Goal: Information Seeking & Learning: Learn about a topic

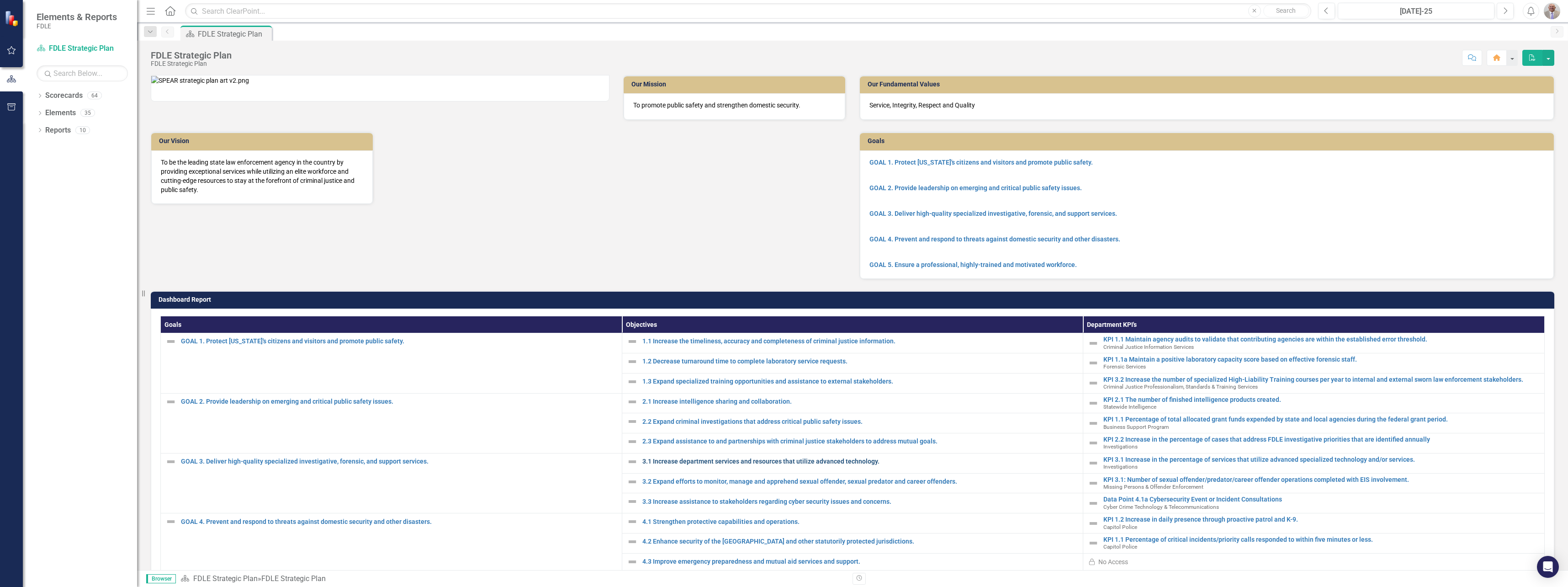
click at [684, 465] on link "3.1 Increase department services and resources that utilize advanced technology." at bounding box center [860, 461] width 436 height 7
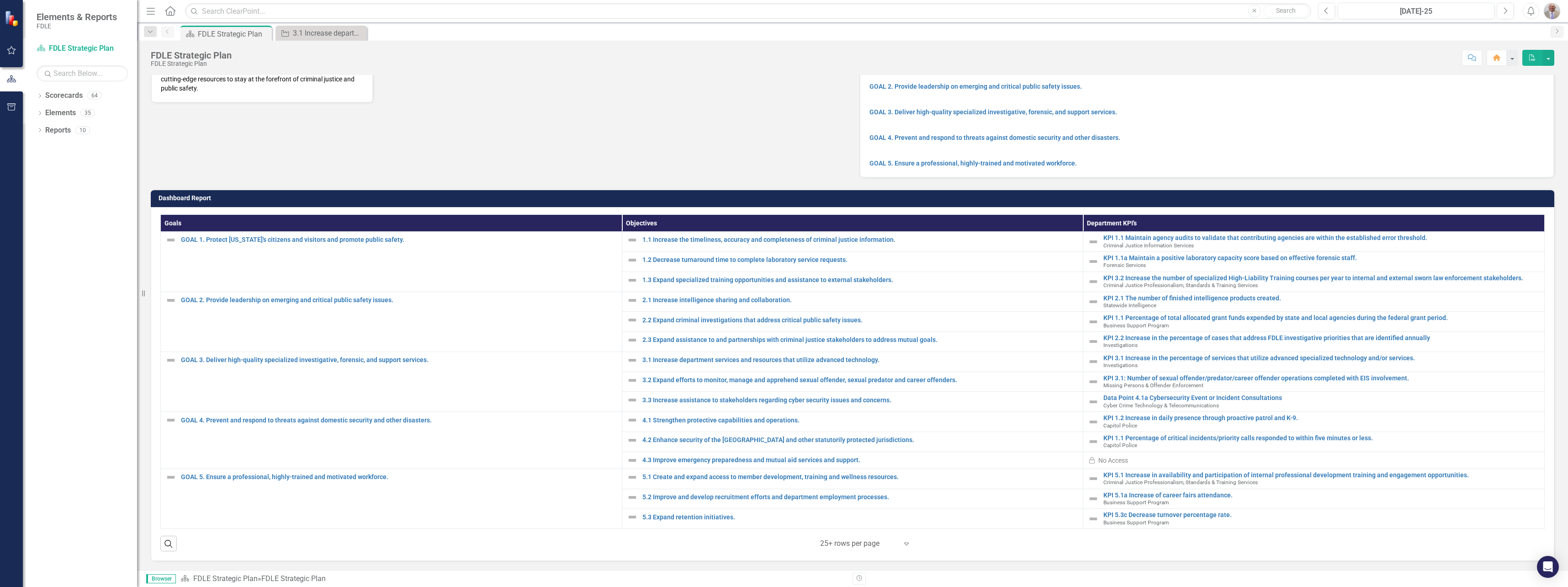
scroll to position [113, 0]
click at [399, 358] on link "GOAL 3. Deliver high-quality specialized investigative, forensic, and support s…" at bounding box center [398, 359] width 436 height 7
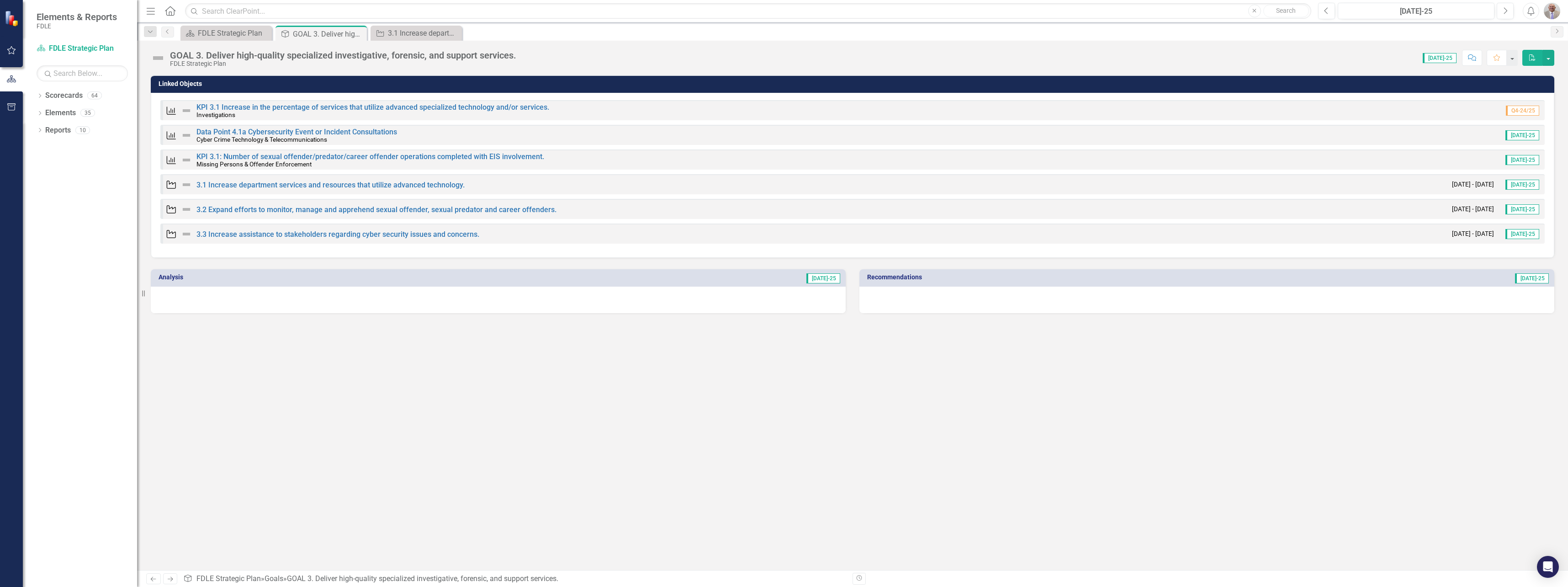
click at [1531, 133] on span "[DATE]-25" at bounding box center [1522, 135] width 34 height 10
click at [261, 233] on link "3.3 Increase assistance to stakeholders regarding cyber security issues and con…" at bounding box center [338, 233] width 283 height 9
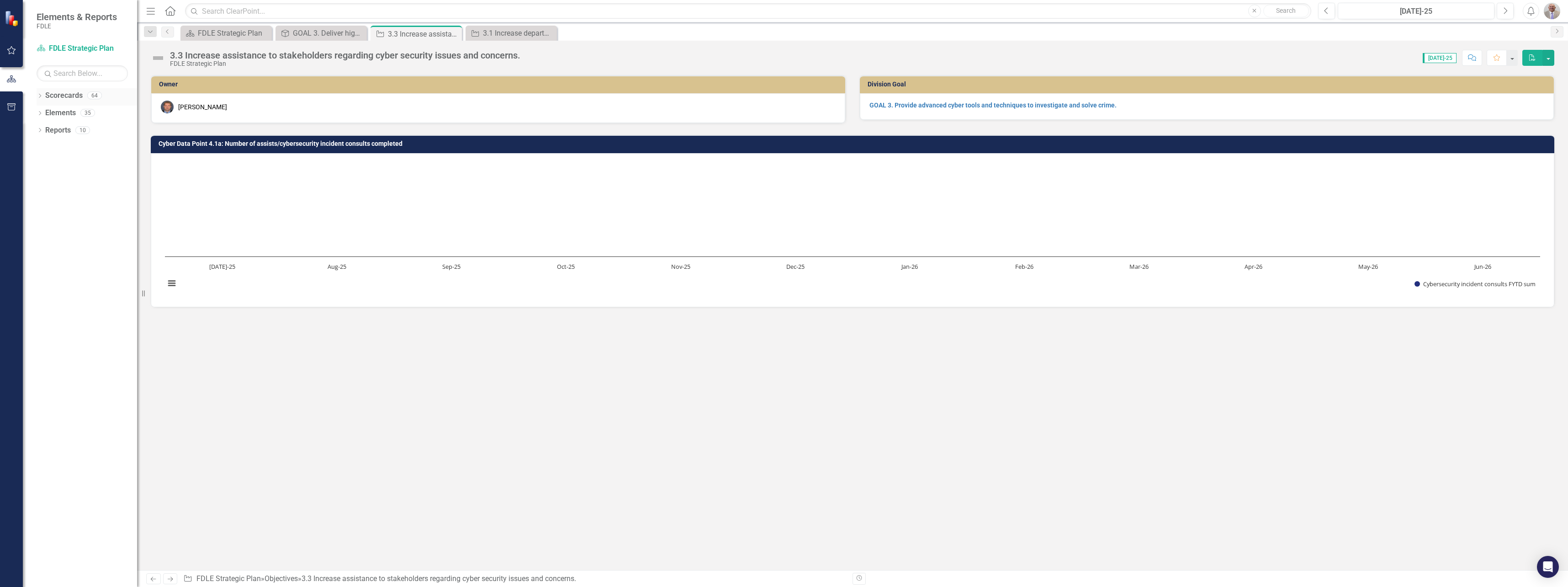
click at [91, 96] on div "64" at bounding box center [94, 96] width 14 height 8
click at [88, 114] on div "35" at bounding box center [87, 113] width 14 height 8
click at [81, 134] on div "10" at bounding box center [83, 130] width 14 height 8
click at [82, 129] on div "10" at bounding box center [83, 130] width 14 height 8
click at [87, 113] on div "35" at bounding box center [87, 113] width 14 height 8
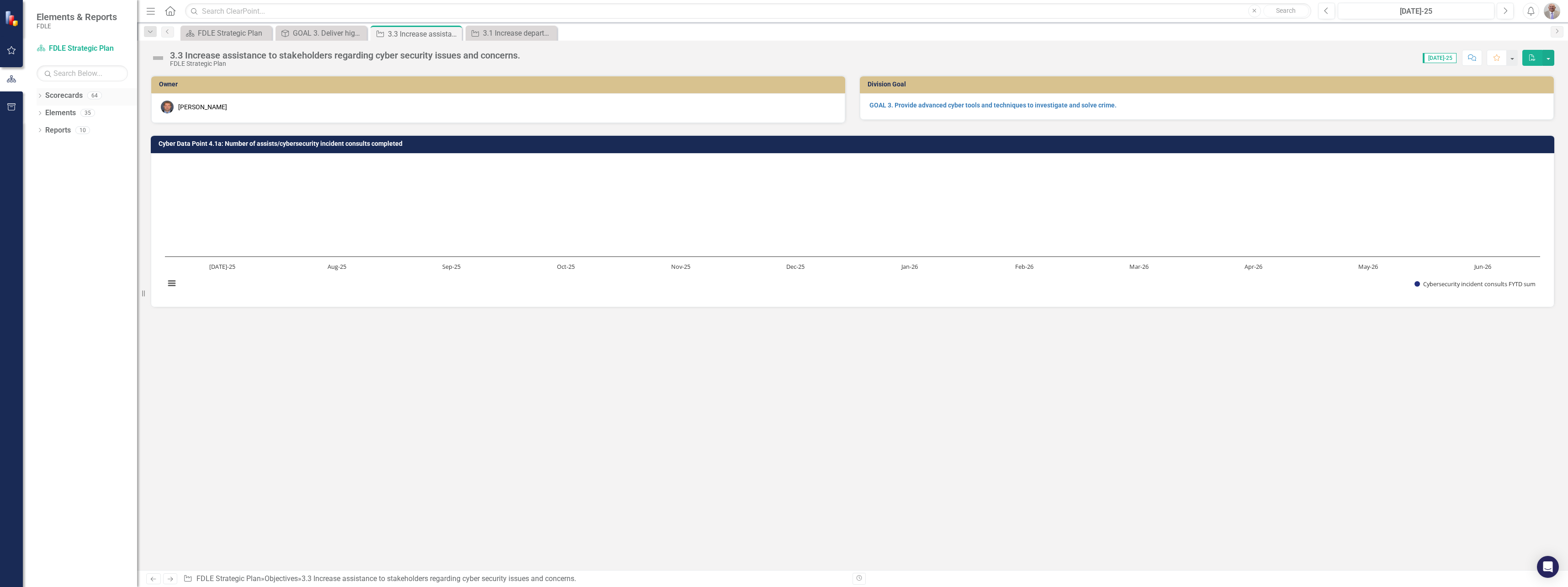
click at [88, 100] on div "Scorecards 64" at bounding box center [91, 97] width 92 height 17
click at [91, 46] on link "Scorecard FDLE Strategic Plan" at bounding box center [82, 48] width 91 height 11
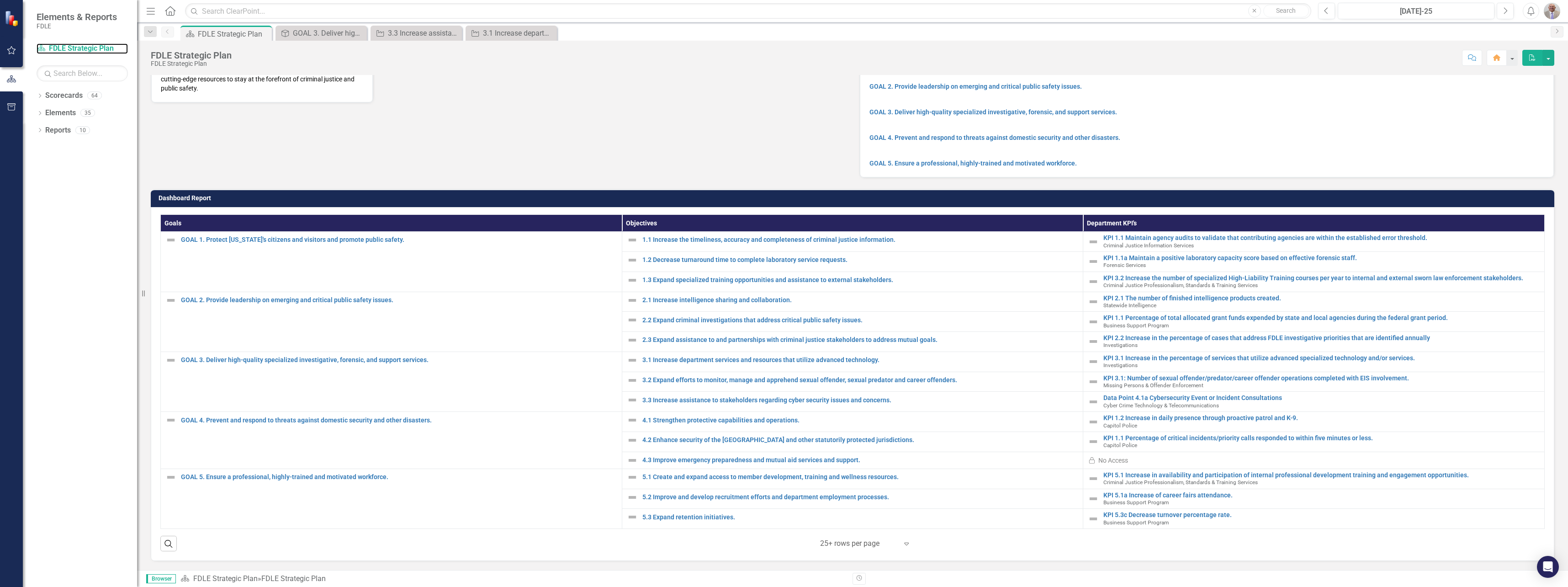
scroll to position [113, 0]
click at [326, 33] on div "GOAL 3. Deliver high-quality specialized investigative, forensic, and support s…" at bounding box center [323, 34] width 60 height 12
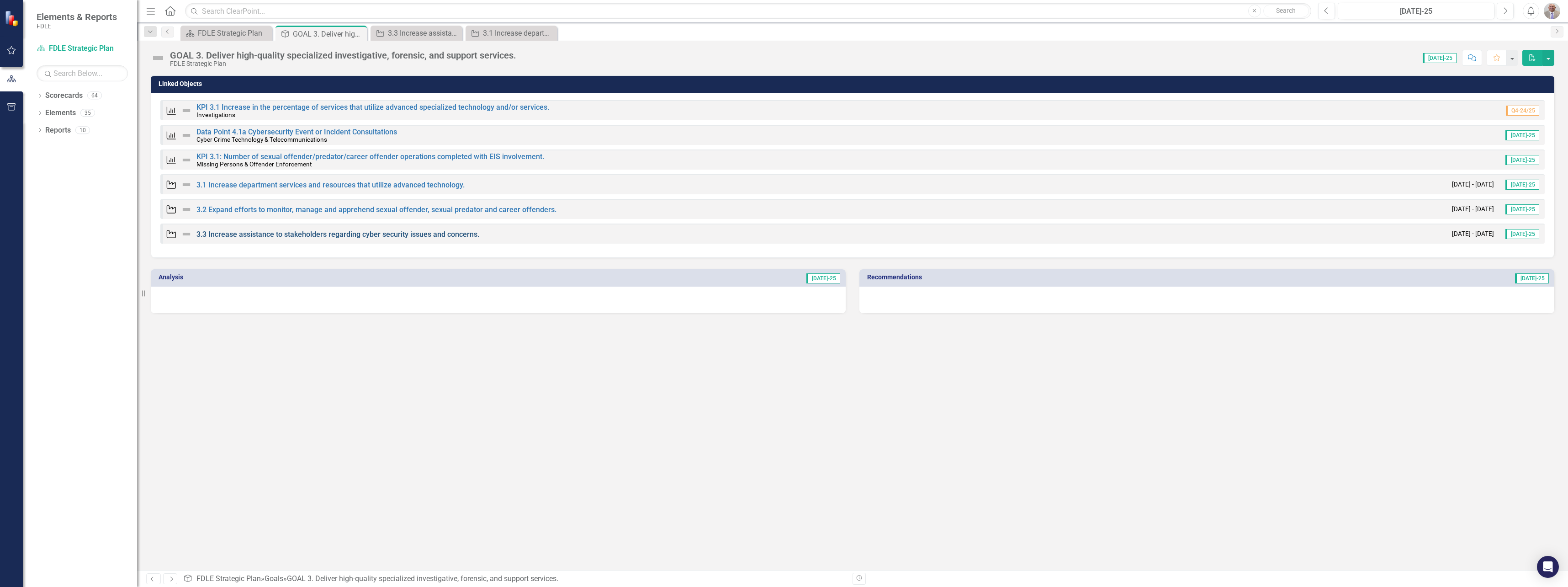
click at [275, 232] on link "3.3 Increase assistance to stakeholders regarding cyber security issues and con…" at bounding box center [338, 233] width 283 height 9
click at [1524, 232] on span "[DATE]-25" at bounding box center [1522, 233] width 34 height 10
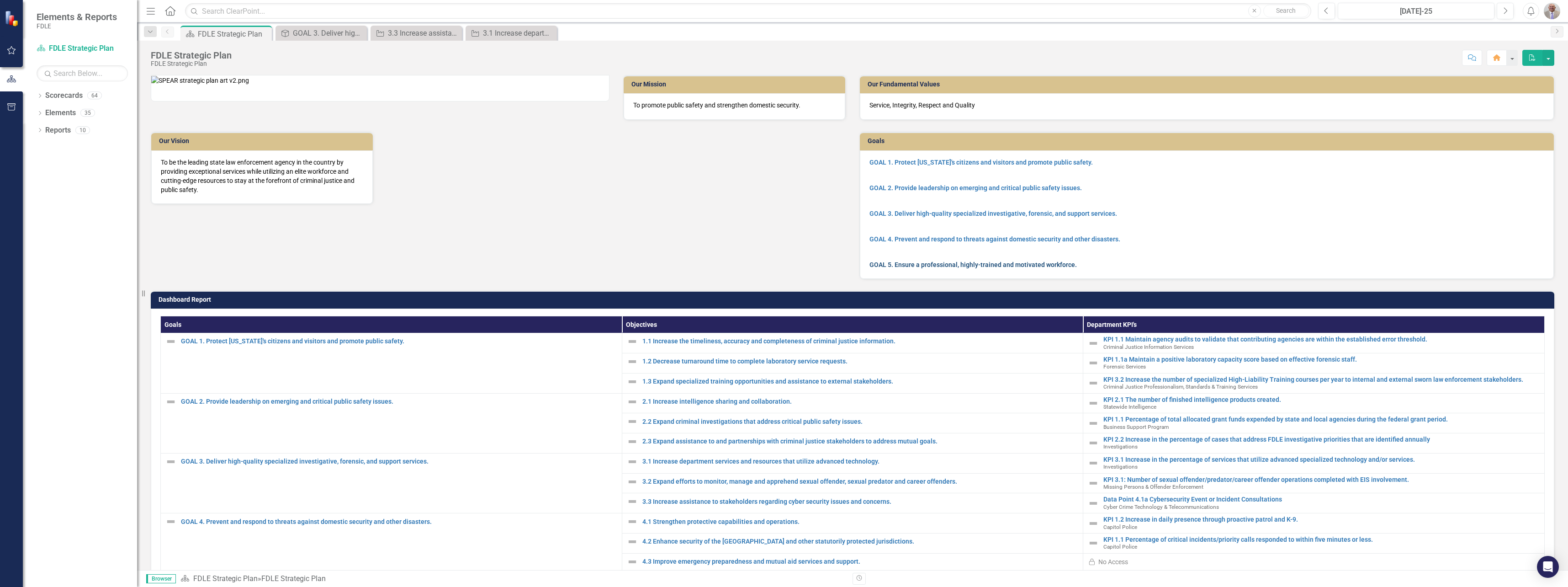
click at [1063, 264] on link "GOAL 5. Ensure a professional, highly-trained and motivated workforce." at bounding box center [974, 265] width 207 height 8
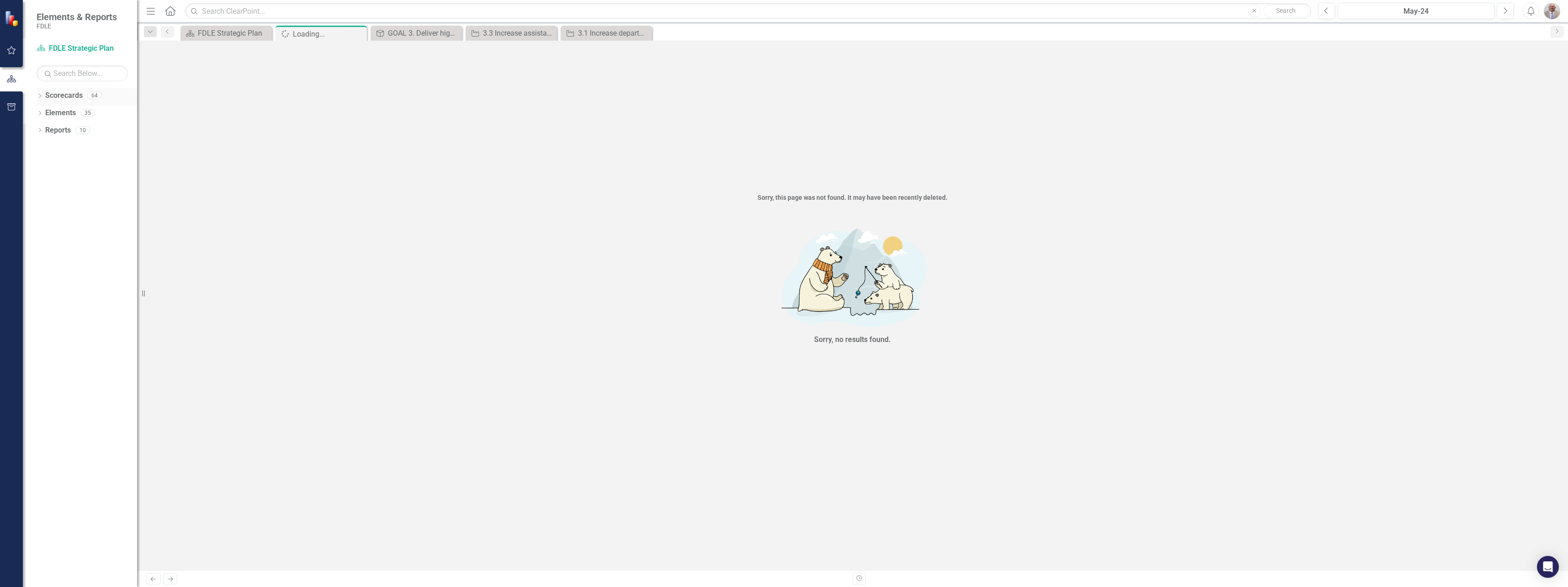
click at [91, 93] on div "64" at bounding box center [94, 96] width 14 height 8
click at [84, 112] on div "35" at bounding box center [87, 113] width 14 height 8
click at [84, 132] on div "10" at bounding box center [83, 130] width 14 height 8
click at [206, 36] on div "FDLE Strategic Plan" at bounding box center [228, 34] width 60 height 12
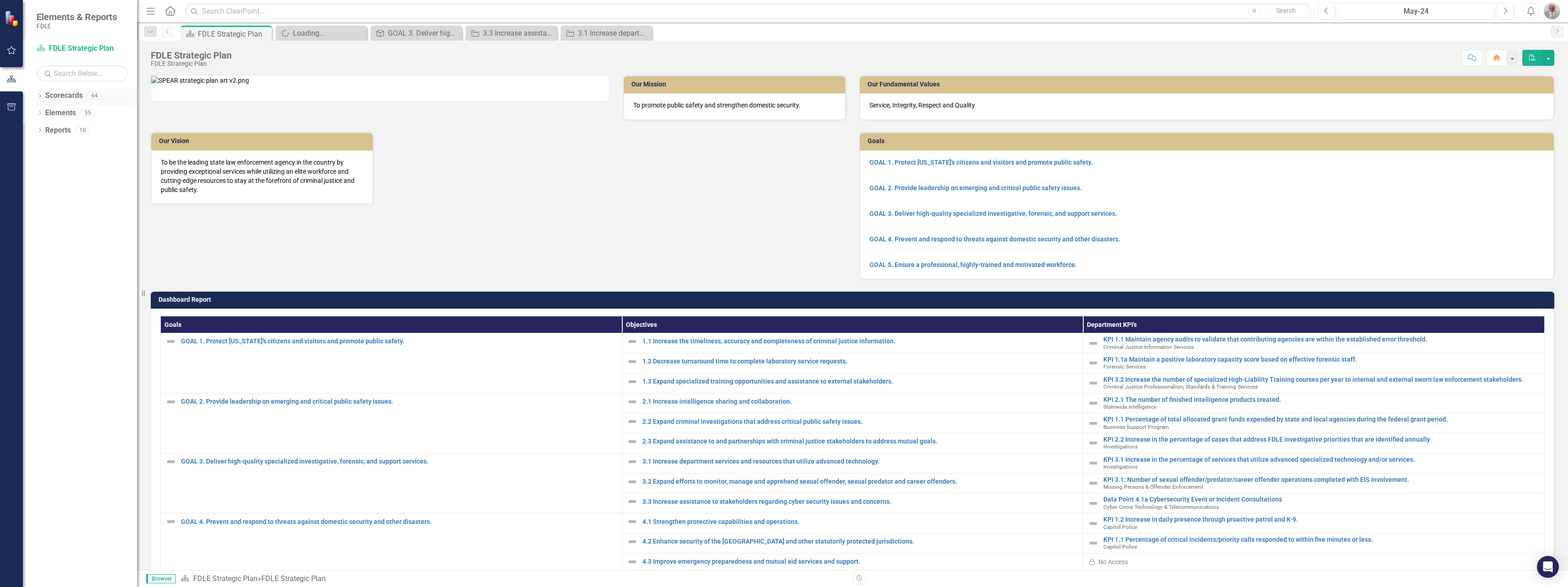
click at [95, 95] on div "64" at bounding box center [94, 96] width 14 height 8
click at [90, 116] on div "35" at bounding box center [87, 113] width 14 height 8
click at [85, 128] on div "10" at bounding box center [83, 130] width 14 height 8
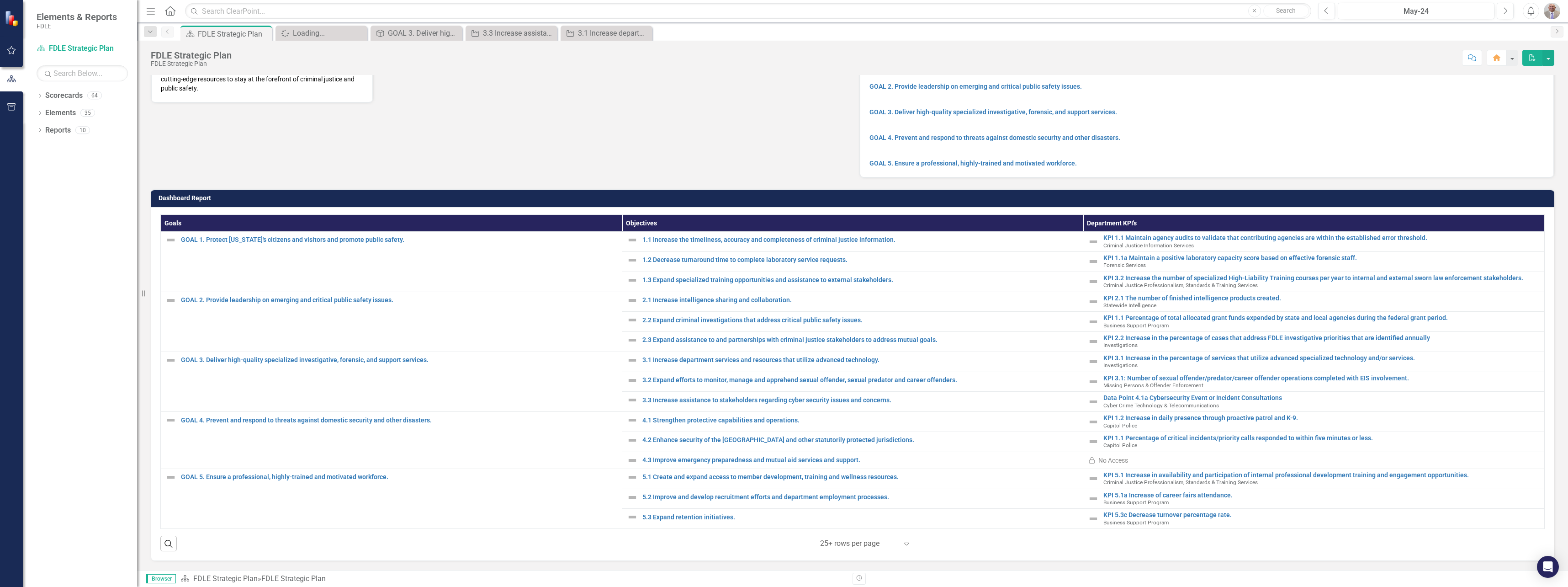
scroll to position [113, 0]
click at [1049, 159] on link "GOAL 5. Ensure a professional, highly-trained and motivated workforce." at bounding box center [974, 163] width 207 height 8
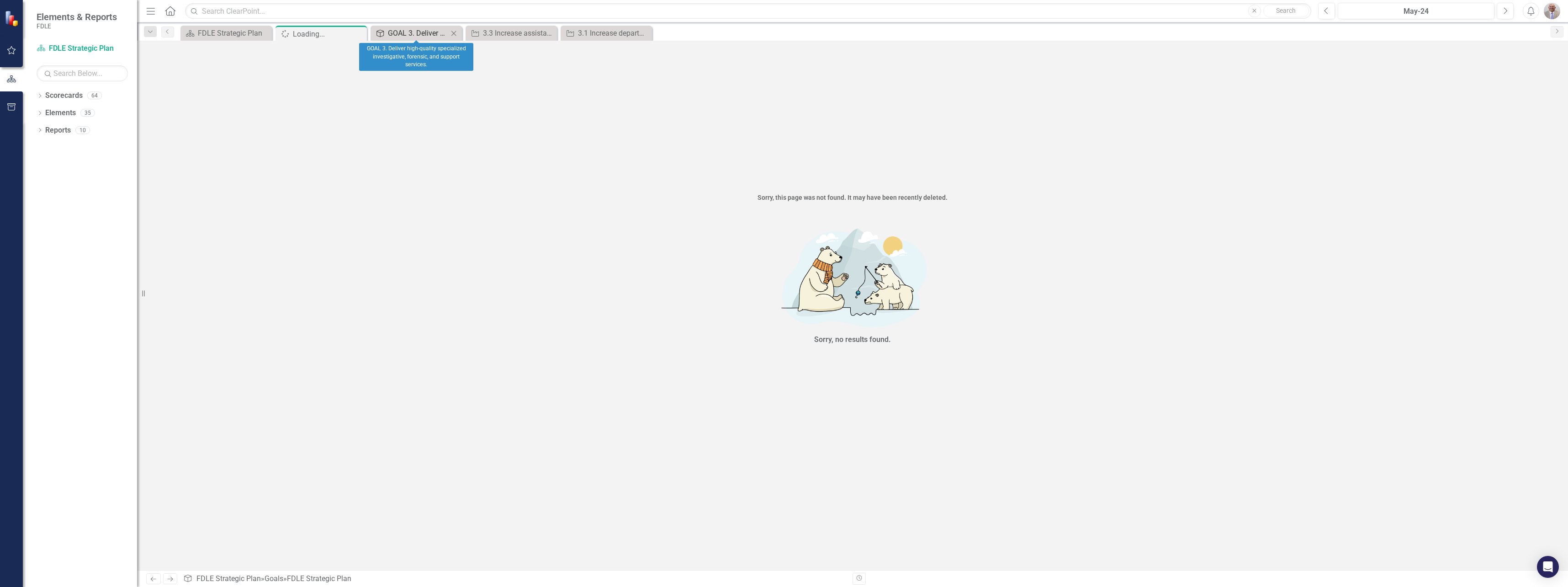
click at [440, 33] on div "GOAL 3. Deliver high-quality specialized investigative, forensic, and support s…" at bounding box center [418, 34] width 60 height 12
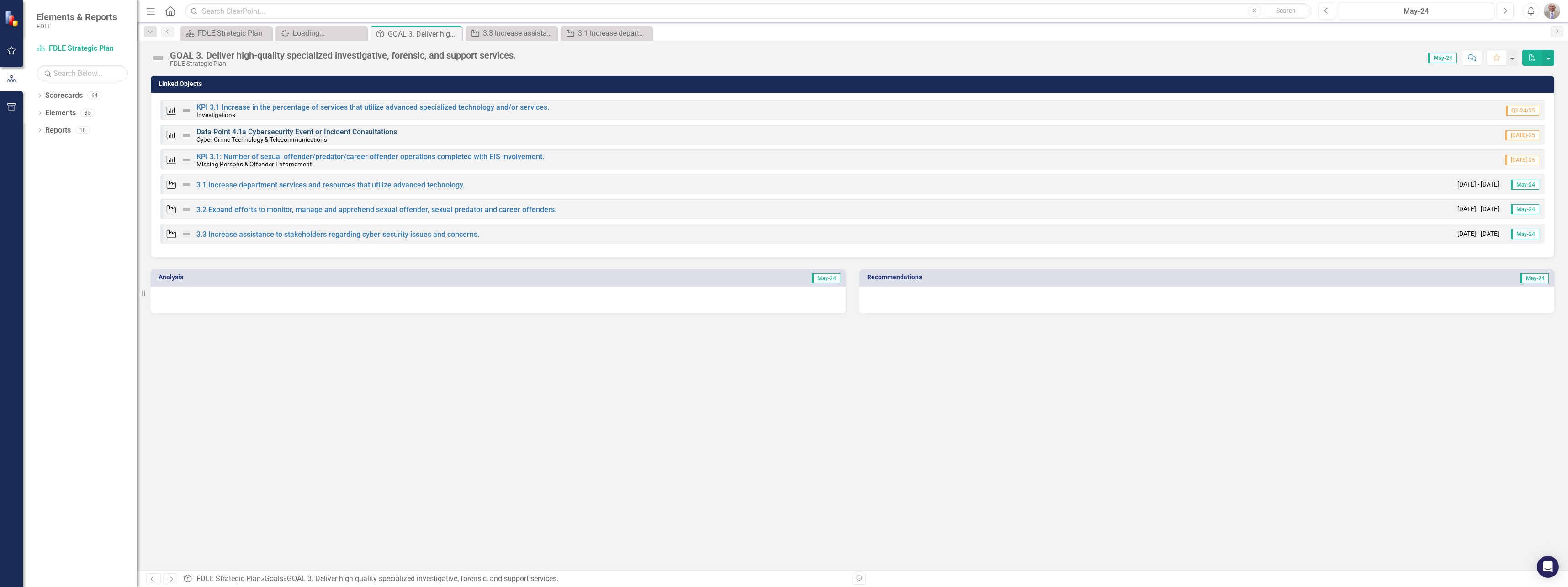
click at [326, 131] on link "Data Point 4.1a Cybersecurity Event or Incident Consultations" at bounding box center [297, 132] width 201 height 9
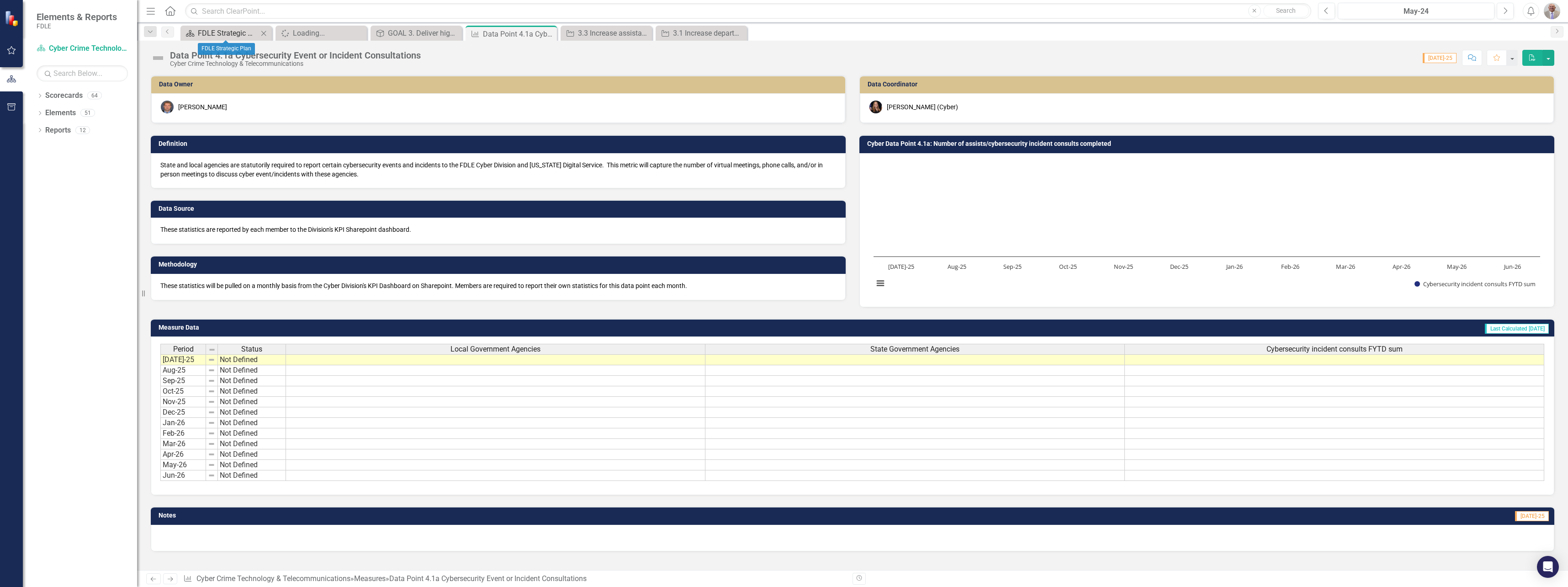
click at [229, 32] on div "FDLE Strategic Plan" at bounding box center [228, 34] width 60 height 12
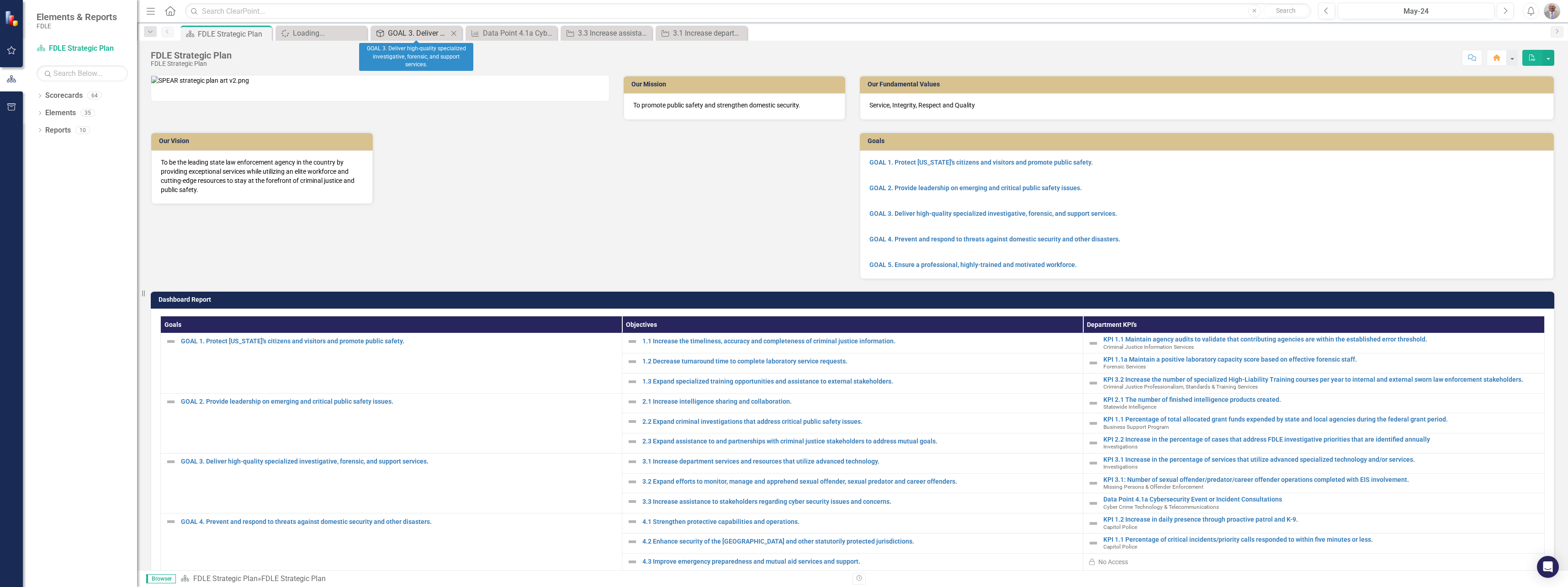
click at [437, 37] on div "GOAL 3. Deliver high-quality specialized investigative, forensic, and support s…" at bounding box center [418, 34] width 60 height 12
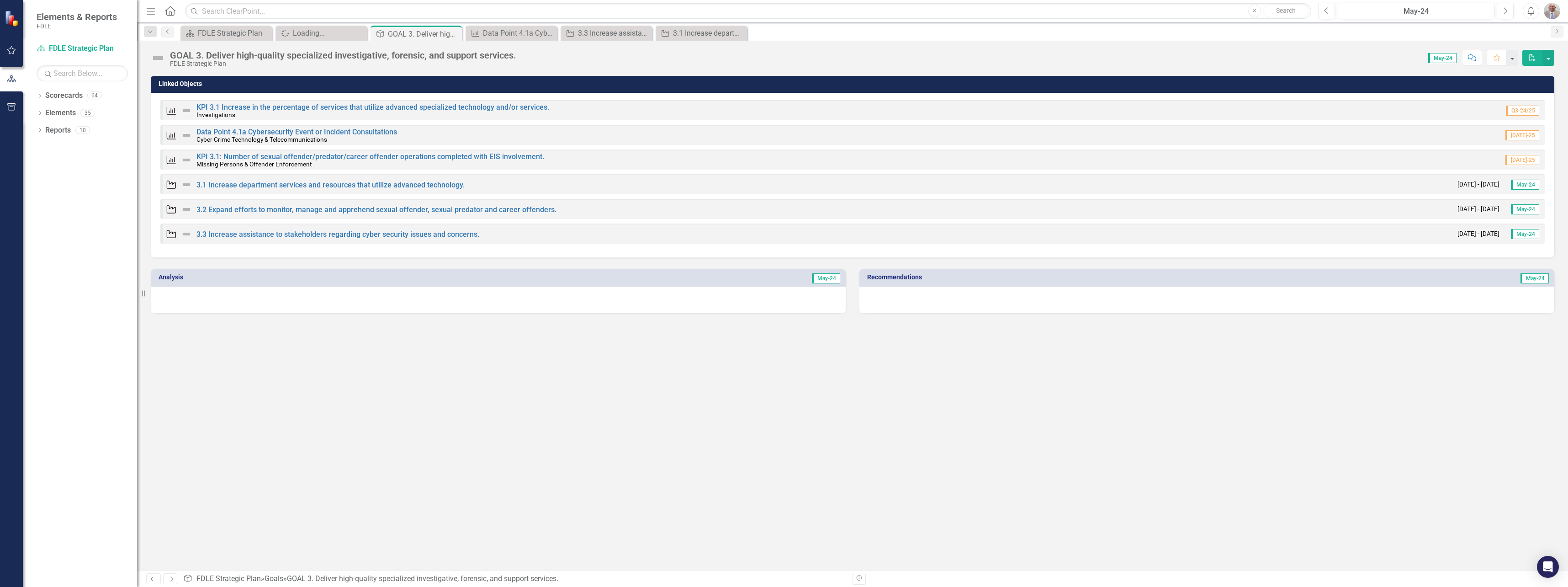
click at [1525, 184] on span "May-24" at bounding box center [1526, 184] width 29 height 10
click at [1524, 210] on span "May-24" at bounding box center [1526, 209] width 29 height 10
click at [1526, 235] on span "May-24" at bounding box center [1526, 233] width 29 height 10
click at [1534, 280] on span "May-24" at bounding box center [1535, 279] width 29 height 10
click at [81, 132] on div "10" at bounding box center [83, 130] width 14 height 8
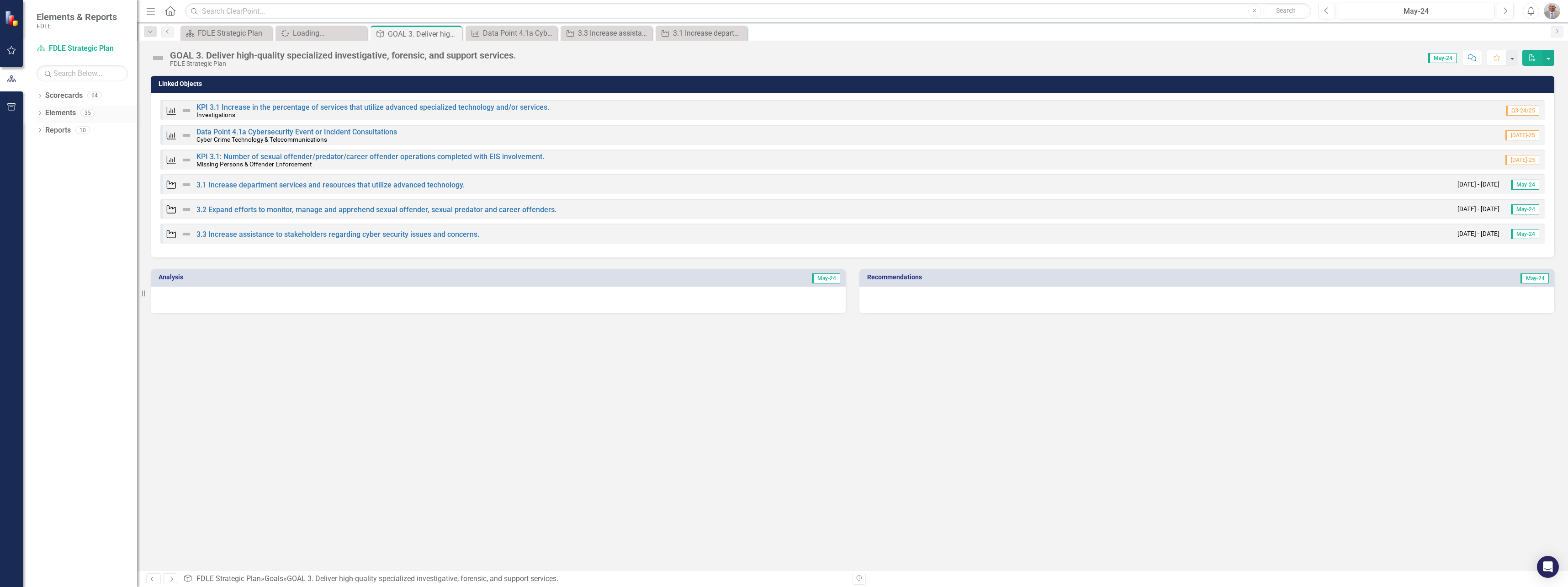
click at [85, 113] on div "35" at bounding box center [87, 113] width 14 height 8
click at [92, 92] on div "64" at bounding box center [94, 96] width 14 height 8
click at [208, 30] on div "FDLE Strategic Plan" at bounding box center [228, 34] width 60 height 12
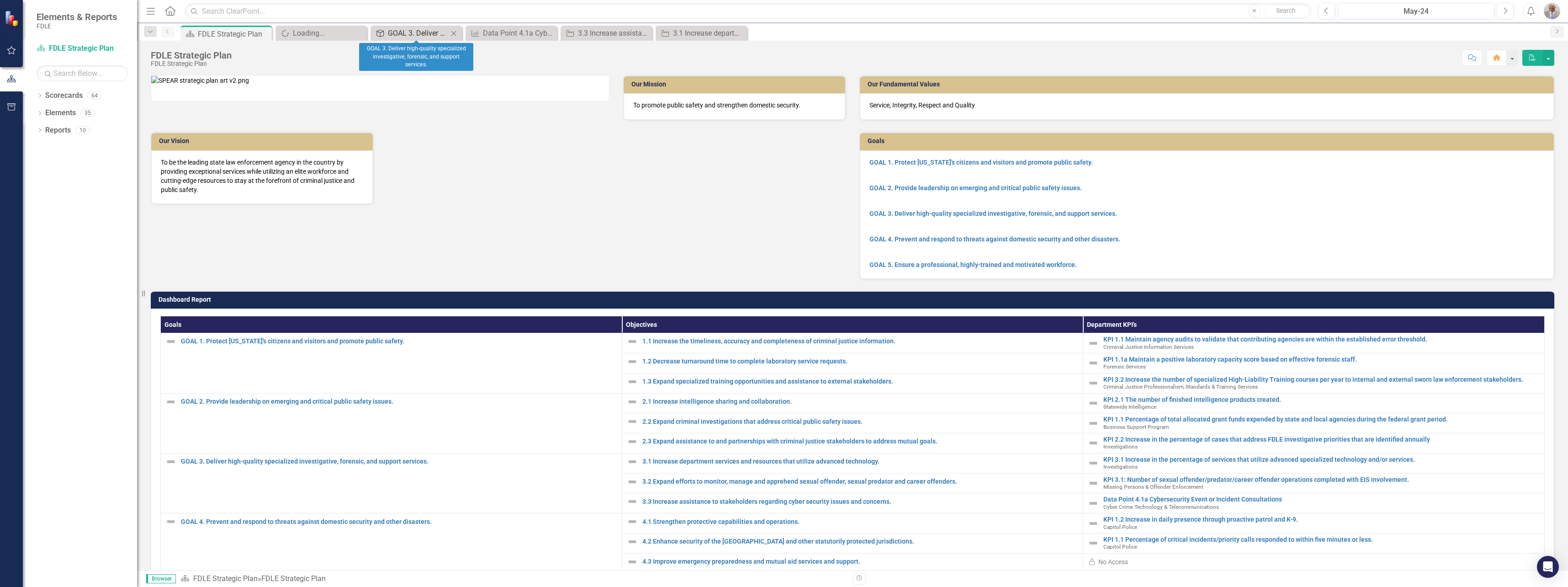
click at [410, 32] on div "GOAL 3. Deliver high-quality specialized investigative, forensic, and support s…" at bounding box center [418, 34] width 60 height 12
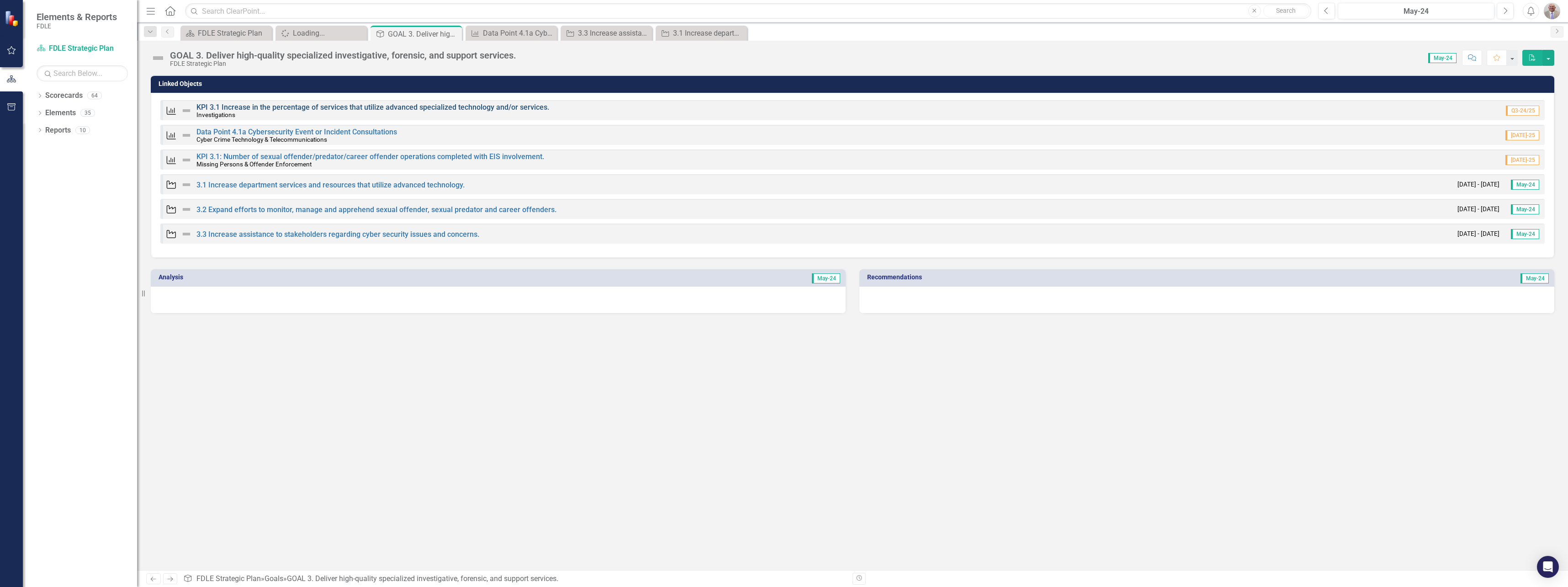
click at [336, 108] on link "KPI 3.1 Increase in the percentage of services that utilize advanced specialize…" at bounding box center [373, 107] width 352 height 9
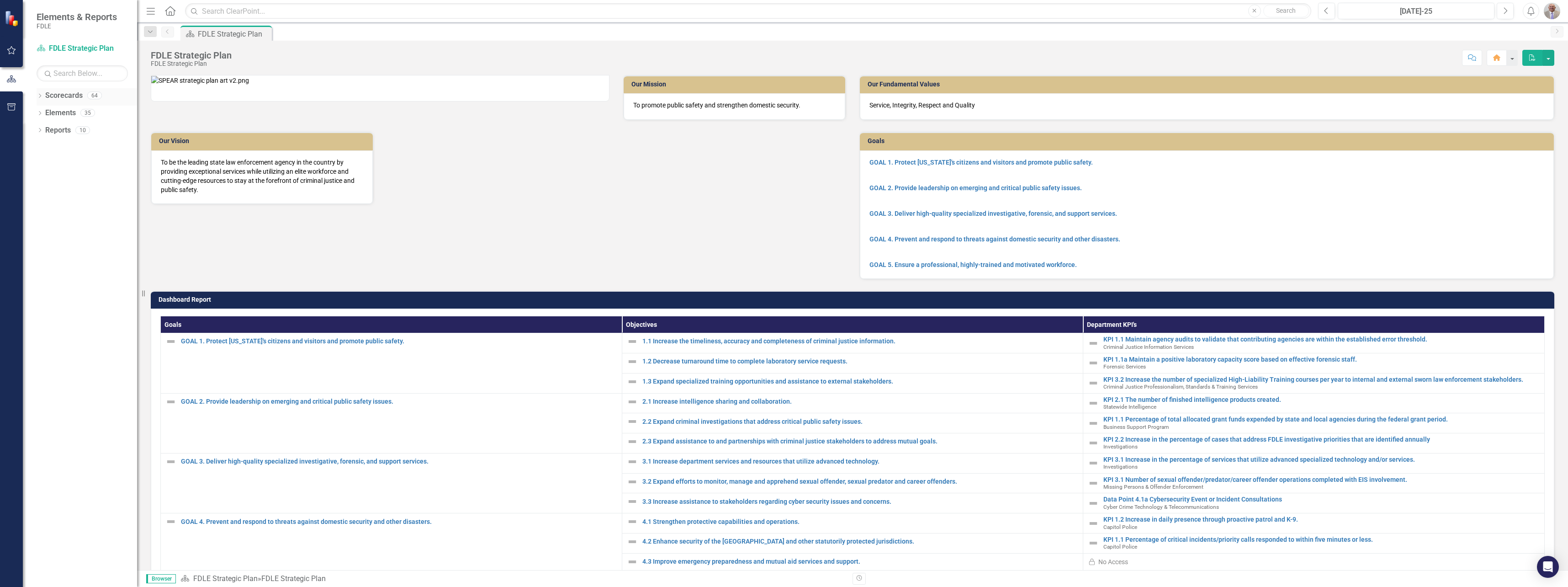
click at [95, 96] on div "64" at bounding box center [94, 96] width 14 height 8
click at [86, 114] on div "35" at bounding box center [87, 113] width 14 height 8
click at [80, 130] on div "10" at bounding box center [83, 130] width 14 height 8
click at [84, 132] on div "10" at bounding box center [83, 130] width 14 height 8
click at [95, 96] on div "64" at bounding box center [94, 96] width 14 height 8
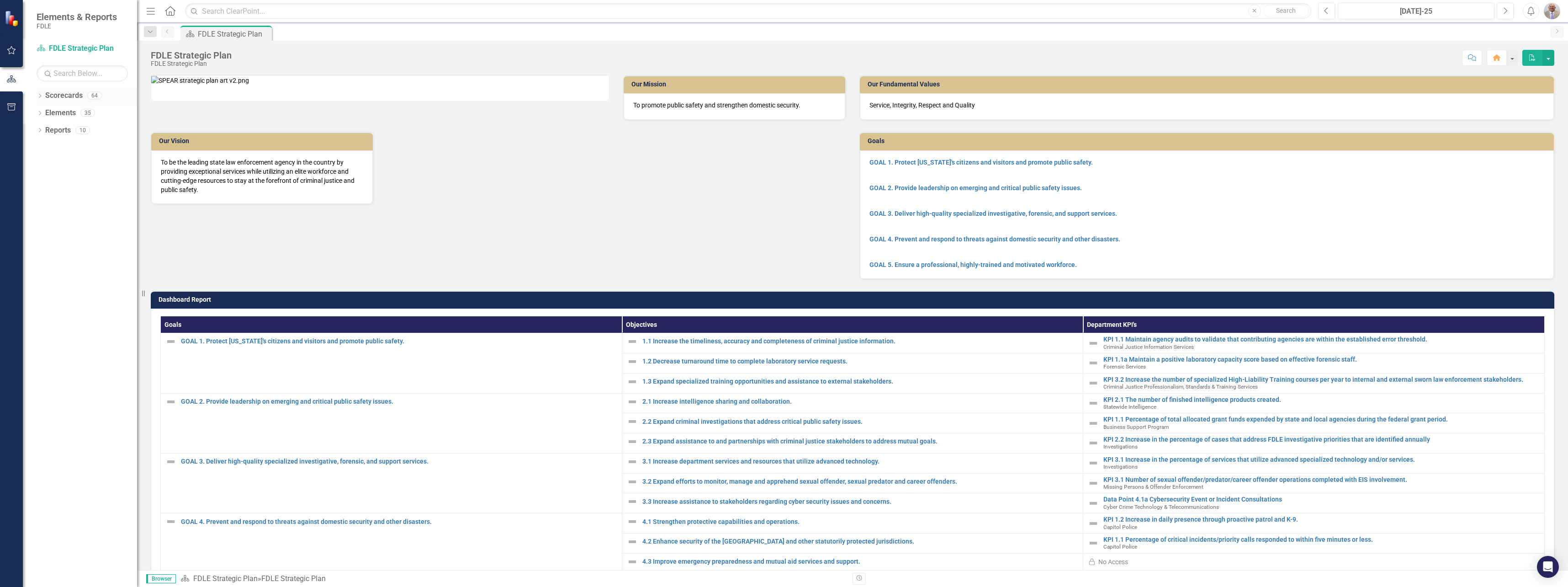
click at [93, 94] on div "64" at bounding box center [94, 96] width 14 height 8
click at [39, 97] on icon "Dropdown" at bounding box center [39, 96] width 7 height 5
click at [71, 181] on link "Accountability" at bounding box center [93, 182] width 86 height 11
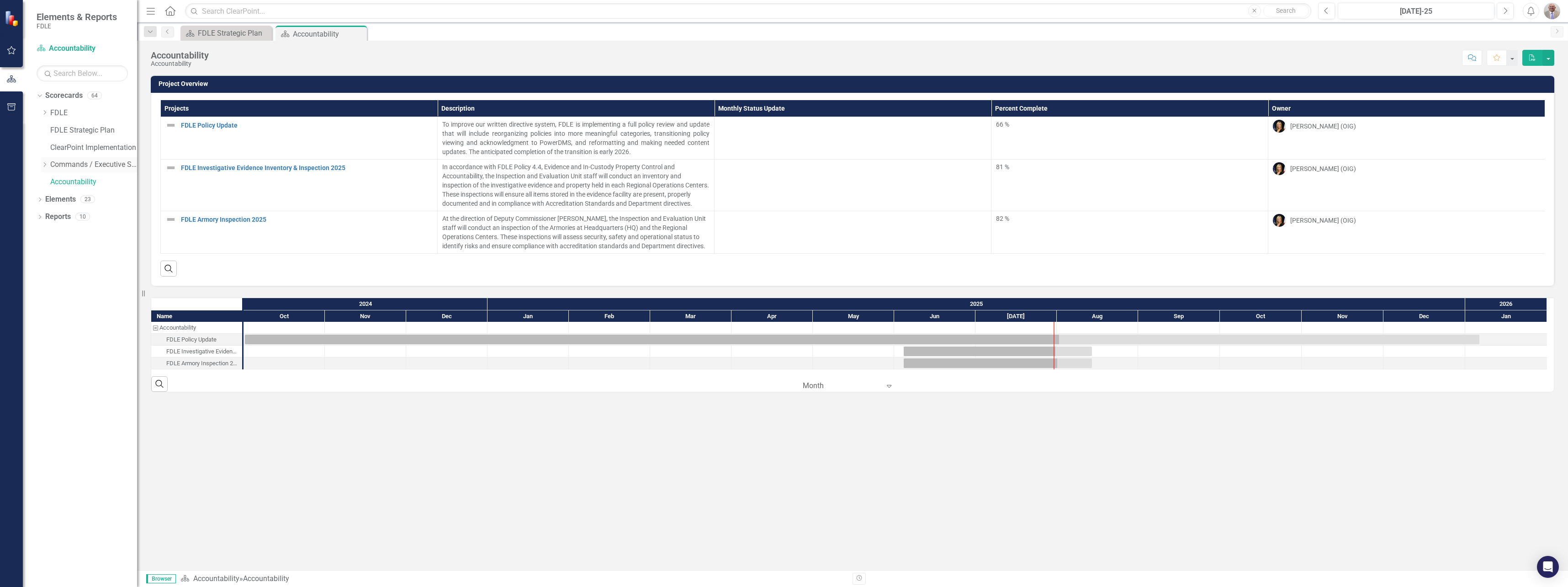
click at [81, 164] on link "Commands / Executive Support Branch" at bounding box center [93, 164] width 86 height 11
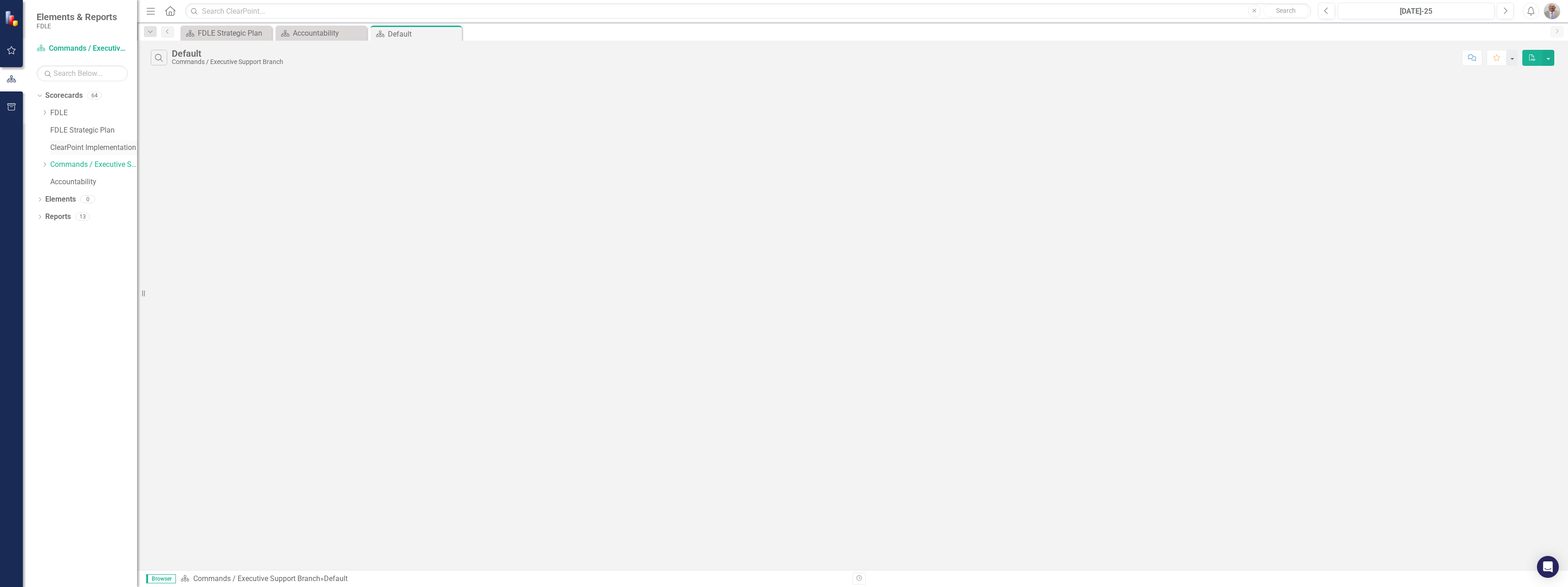
click at [83, 147] on link "ClearPoint Implementation" at bounding box center [93, 147] width 86 height 11
click at [84, 132] on link "FDLE Strategic Plan" at bounding box center [93, 130] width 86 height 11
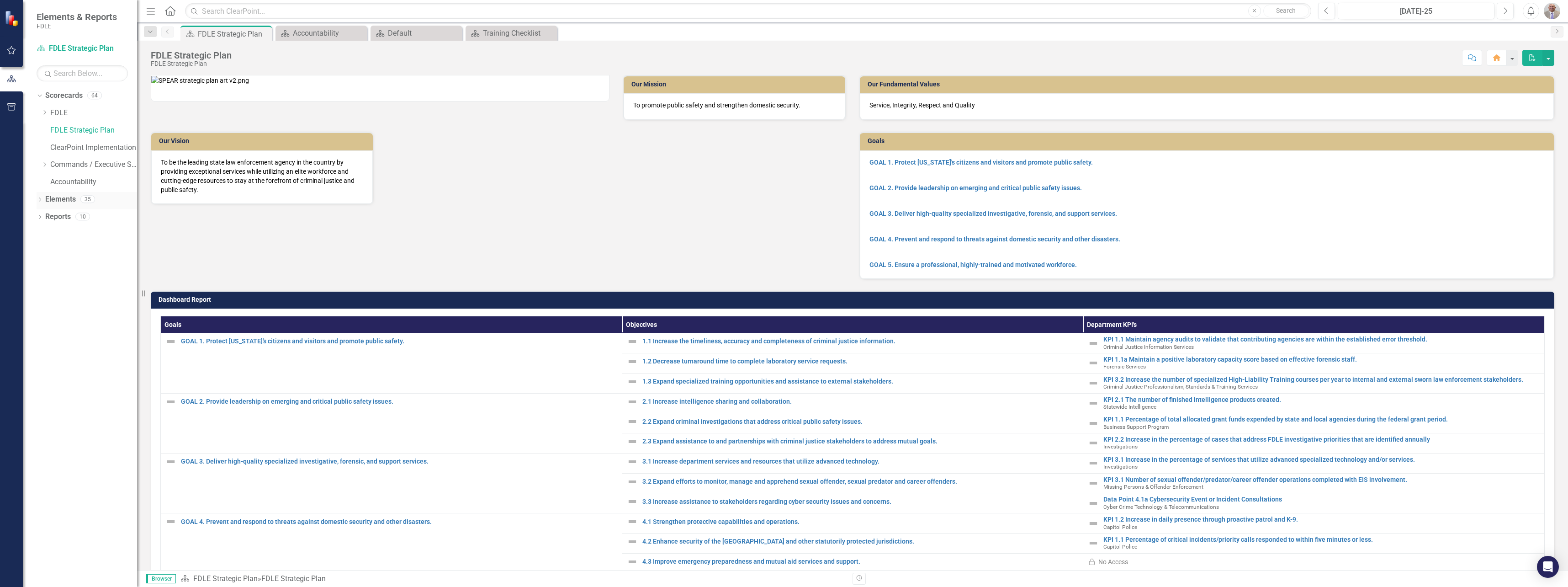
click at [39, 200] on icon "Dropdown" at bounding box center [39, 200] width 7 height 5
click at [41, 214] on div "Dropdown" at bounding box center [44, 218] width 7 height 8
click at [57, 233] on img at bounding box center [54, 232] width 11 height 11
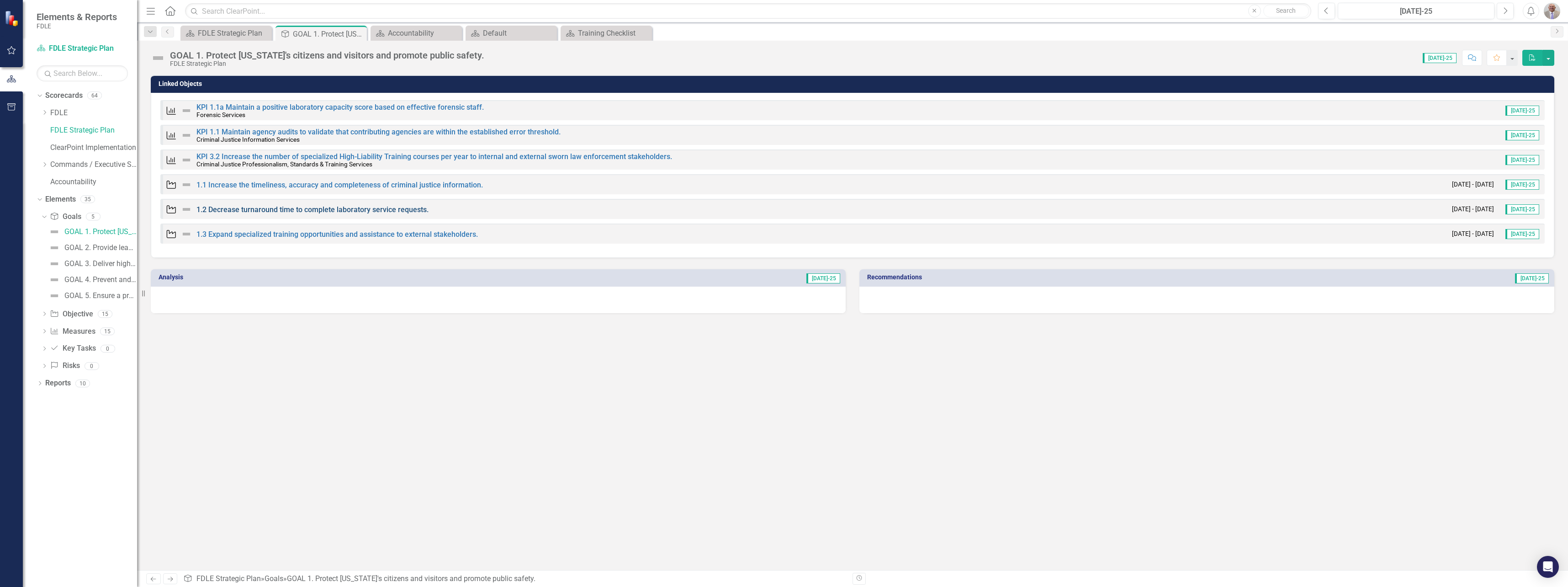
click at [219, 208] on link "1.2 Decrease turnaround time to complete laboratory service requests." at bounding box center [313, 209] width 232 height 9
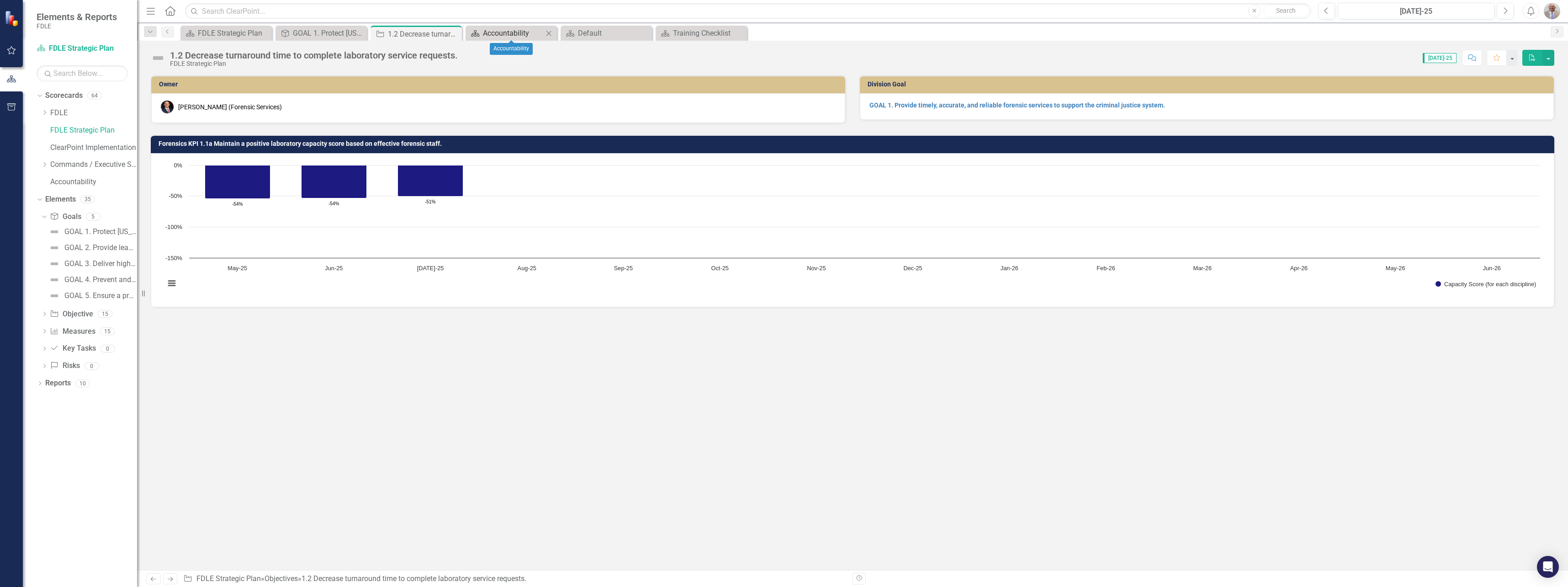
click at [481, 36] on link "Scorecard Accountability" at bounding box center [505, 34] width 76 height 12
